Goal: Task Accomplishment & Management: Use online tool/utility

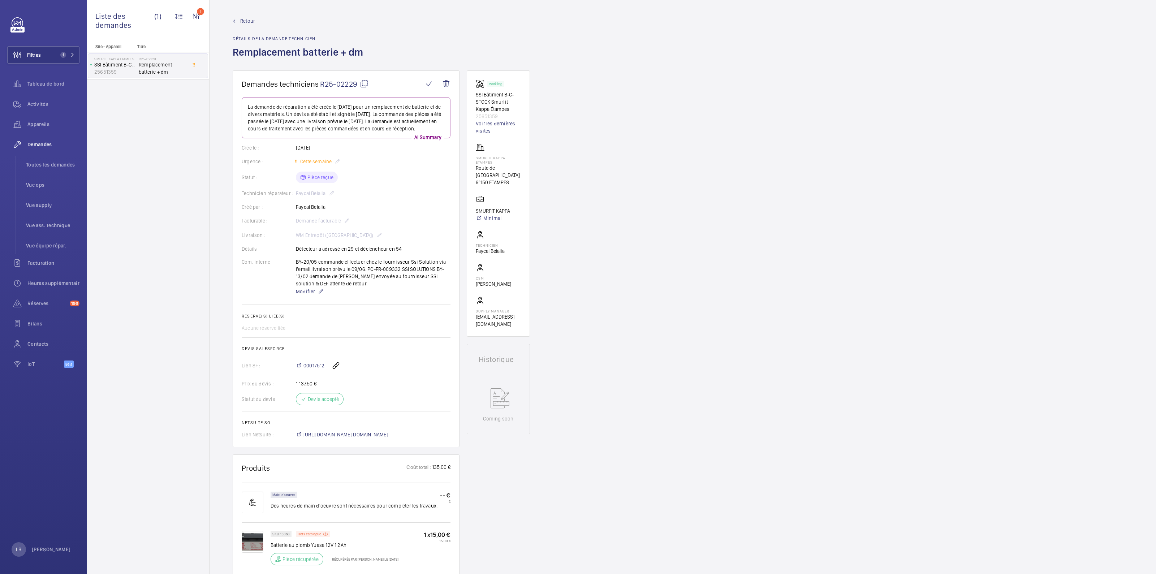
scroll to position [271, 0]
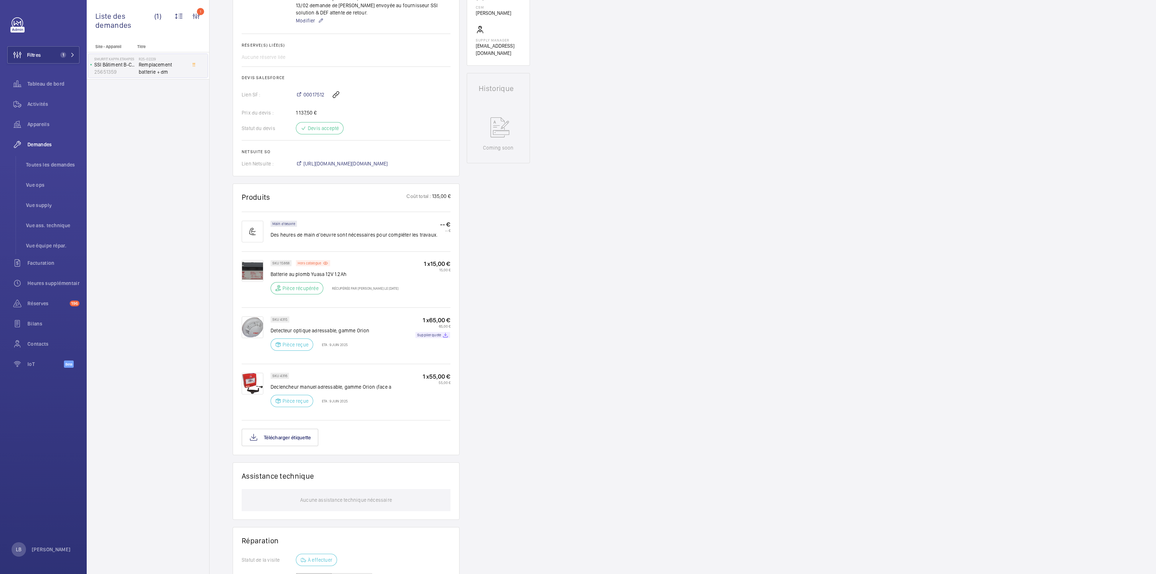
click at [156, 337] on div "Site - Appareil Titre Smurfit Kappa Etampes SSI Bâtiment B-C-STOCK Smurfit Kapp…" at bounding box center [148, 309] width 122 height 530
click at [43, 52] on button "Filtres 1" at bounding box center [43, 54] width 72 height 17
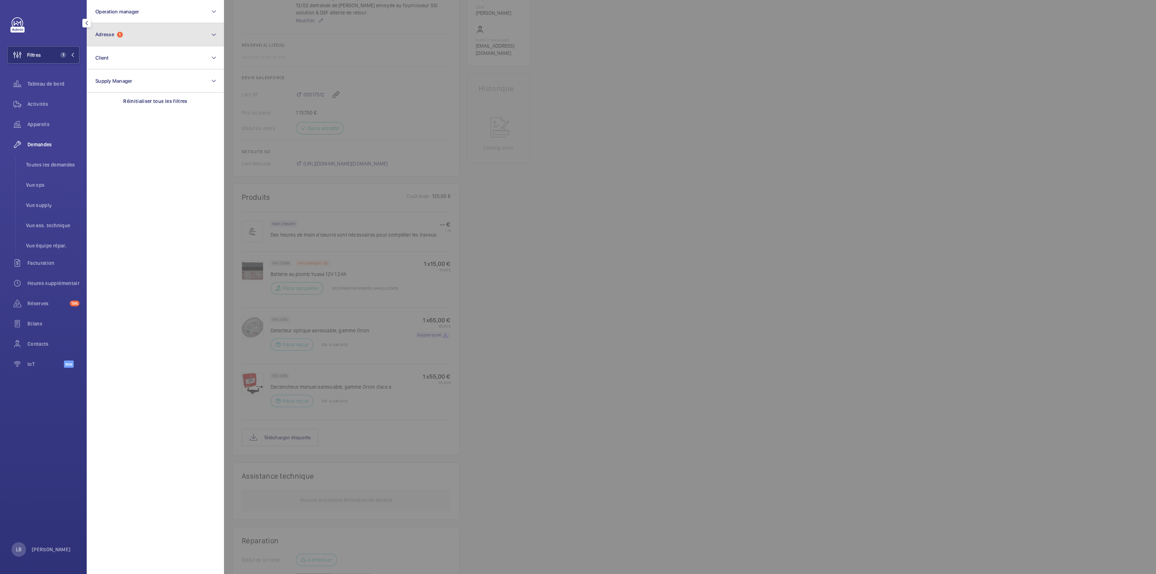
click at [138, 30] on button "Adresse 1" at bounding box center [155, 34] width 137 height 23
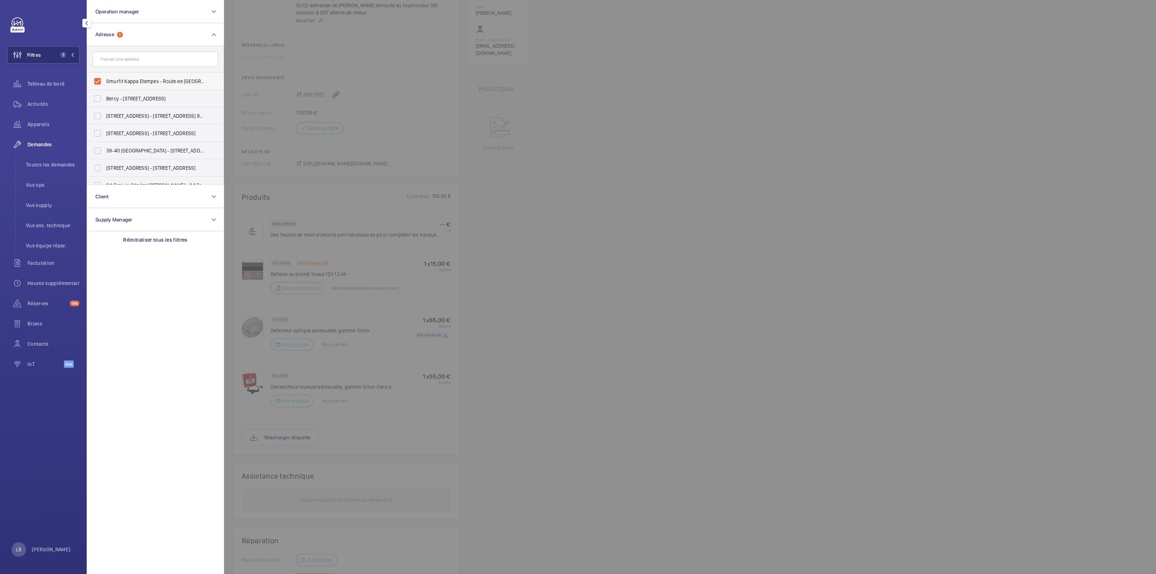
click at [101, 81] on label "Smurfit Kappa Etampes - Route de [GEOGRAPHIC_DATA], ÉTAMPES 91150" at bounding box center [150, 81] width 126 height 17
click at [101, 81] on input "Smurfit Kappa Etampes - Route de [GEOGRAPHIC_DATA], ÉTAMPES 91150" at bounding box center [97, 81] width 14 height 14
checkbox input "false"
click at [134, 57] on input "text" at bounding box center [155, 59] width 126 height 15
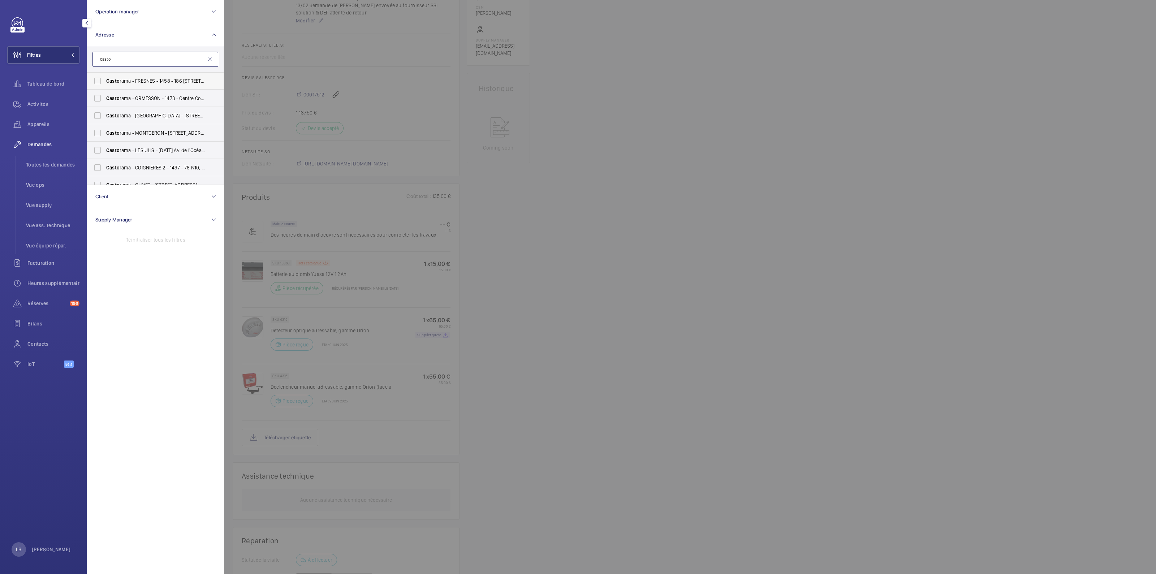
type input "casto"
click at [95, 78] on label "Casto rama - FRESNES - 1458 - 186 [STREET_ADDRESS]" at bounding box center [150, 80] width 126 height 17
click at [95, 78] on input "Casto rama - FRESNES - 1458 - 186 [STREET_ADDRESS]" at bounding box center [97, 81] width 14 height 14
checkbox input "true"
click at [599, 242] on div at bounding box center [802, 287] width 1156 height 574
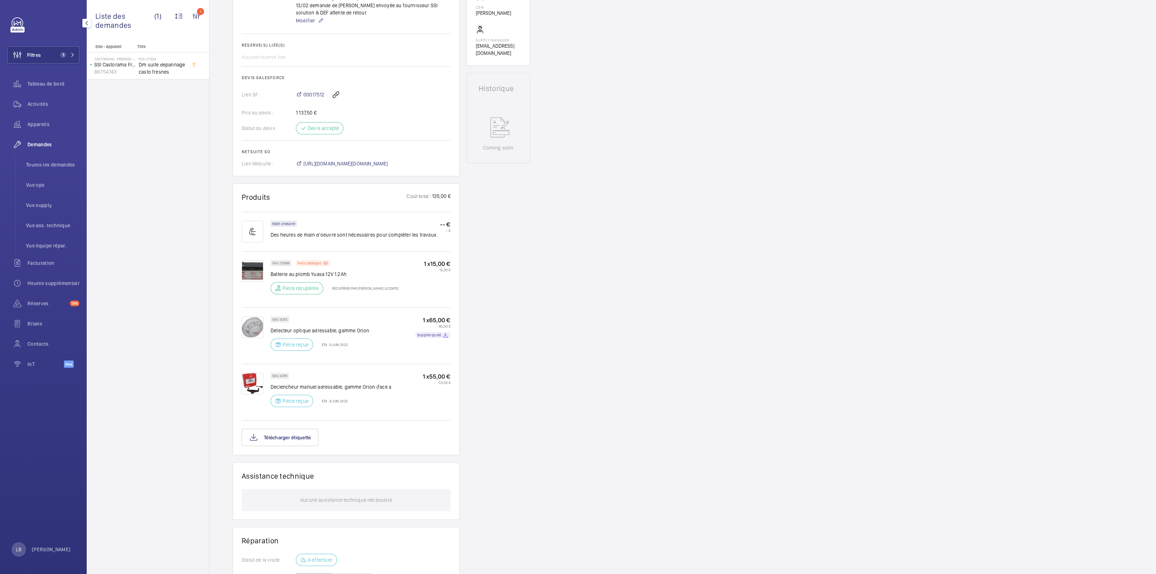
click at [142, 230] on div "Site - Appareil Titre Castorama - FRESNES - 1458 SSI Castorama Fresnes 86754743…" at bounding box center [148, 309] width 122 height 530
click at [144, 67] on span "Dm suite depannage casto fresnes" at bounding box center [163, 68] width 48 height 14
